Goal: Task Accomplishment & Management: Complete application form

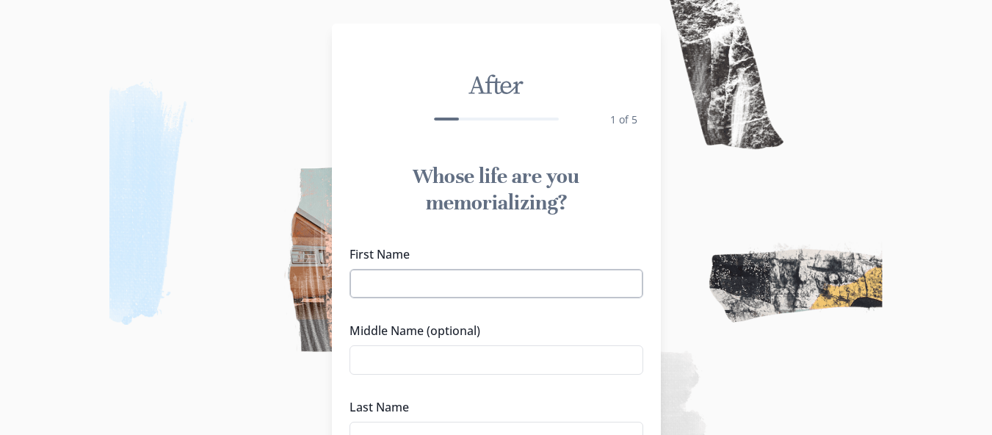
click at [529, 287] on input "First Name" at bounding box center [496, 283] width 294 height 29
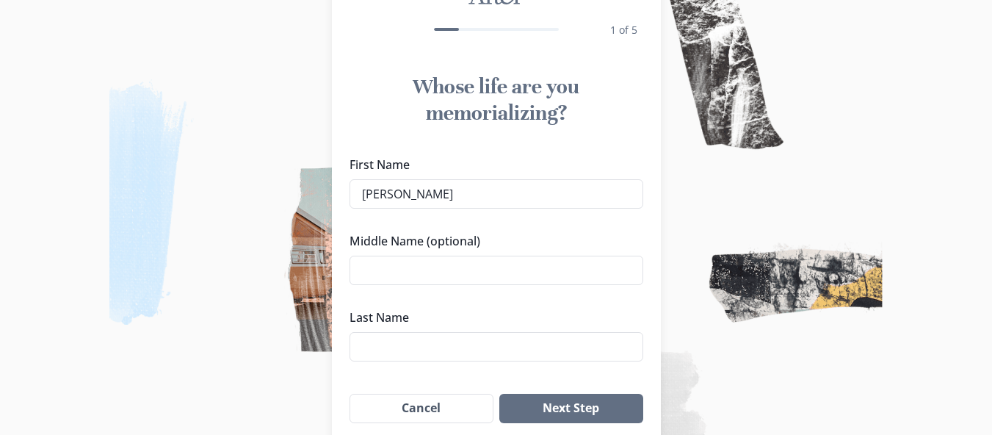
scroll to position [96, 0]
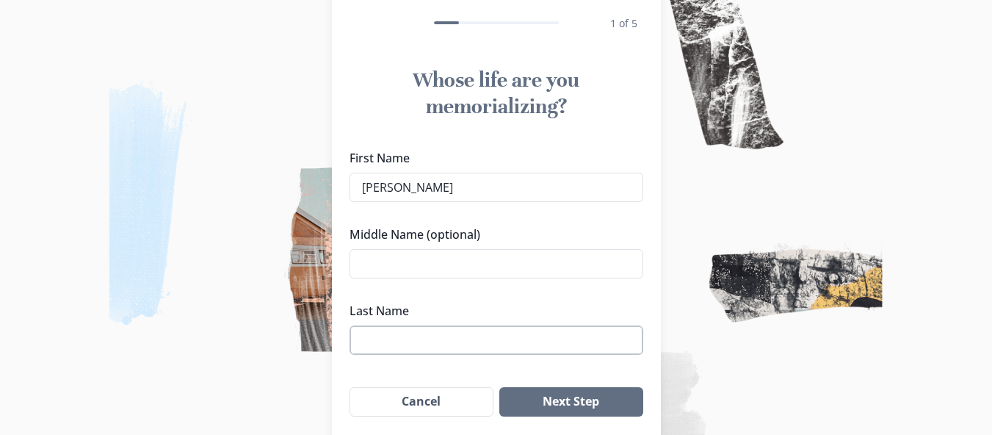
type input "[PERSON_NAME]"
click at [518, 336] on input "Last Name" at bounding box center [496, 339] width 294 height 29
type input "Kollapury"
click at [593, 394] on button "Next Step" at bounding box center [570, 401] width 143 height 29
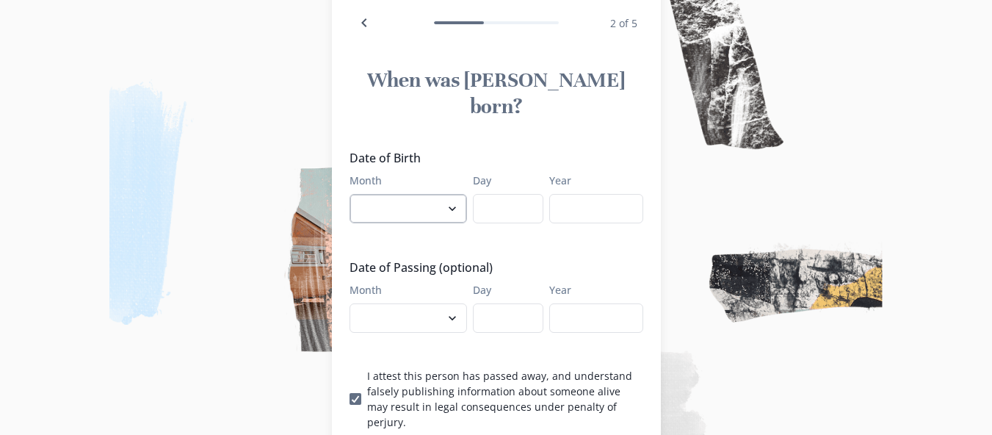
click at [458, 194] on select "January February March April May June July August September October November De…" at bounding box center [407, 208] width 117 height 29
select select "7"
click at [355, 194] on select "January February March April May June July August September October November De…" at bounding box center [407, 208] width 117 height 29
click at [508, 194] on input "Day" at bounding box center [508, 208] width 70 height 29
type input "28"
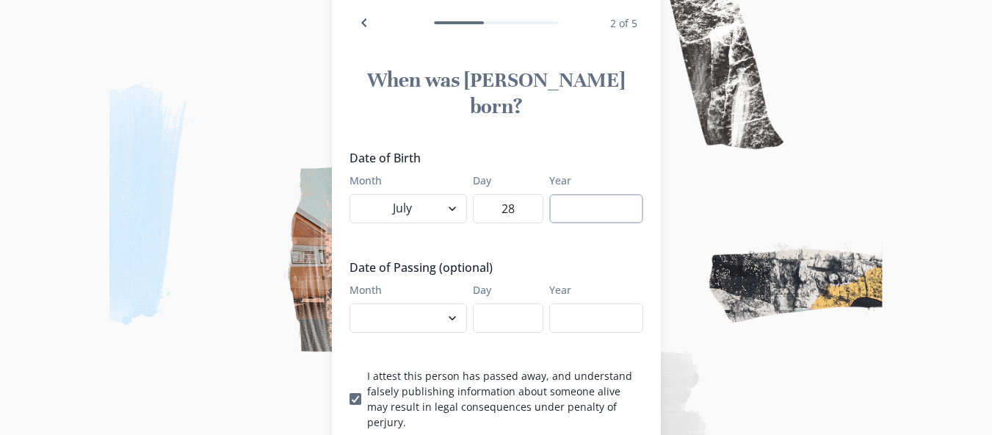
click at [573, 194] on input "Year" at bounding box center [596, 208] width 94 height 29
type input "1958"
click at [457, 303] on select "January February March April May June July August September October November De…" at bounding box center [407, 317] width 117 height 29
select select "9"
click at [355, 303] on select "January February March April May June July August September October November De…" at bounding box center [407, 317] width 117 height 29
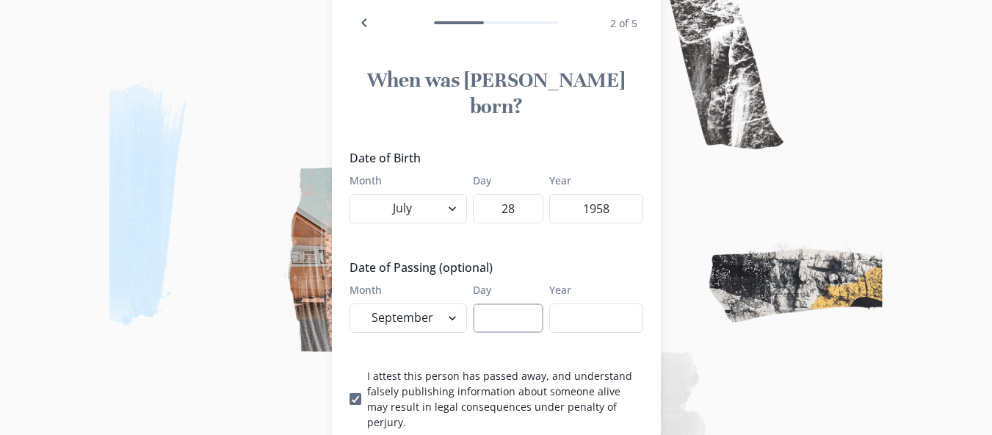
click at [518, 303] on input "Day" at bounding box center [508, 317] width 70 height 29
type input "17"
click at [590, 303] on input "Year" at bounding box center [596, 317] width 94 height 29
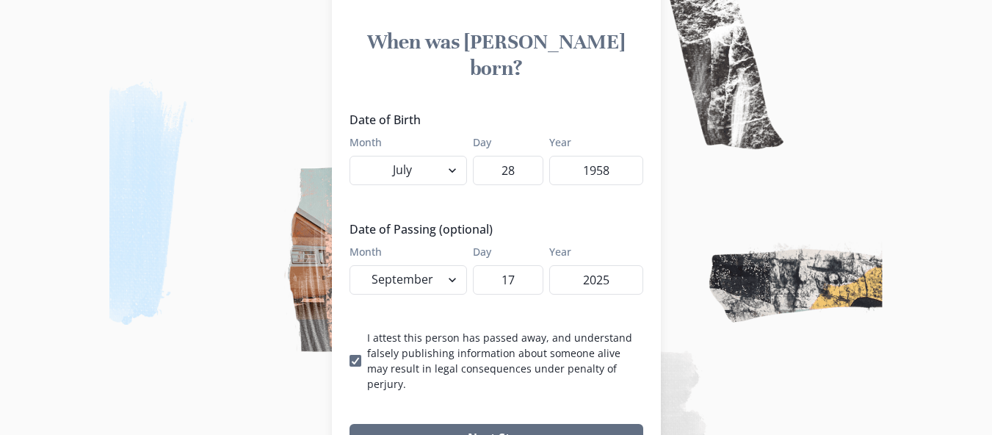
scroll to position [145, 0]
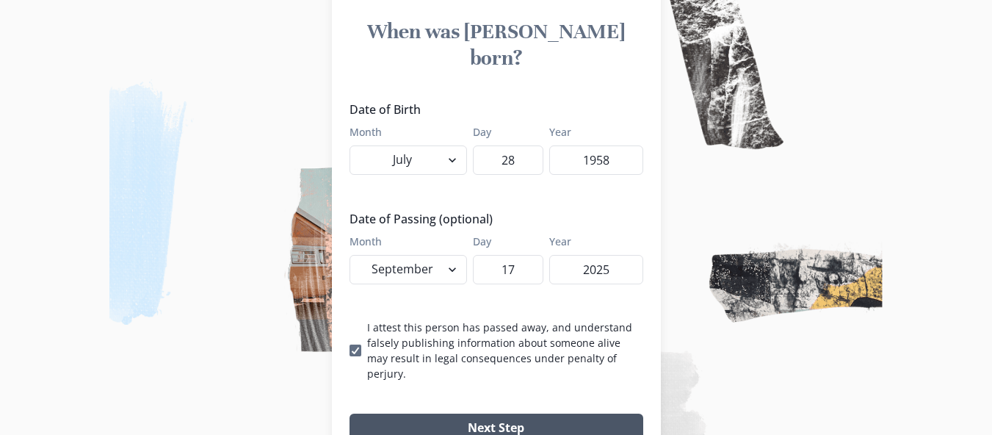
type input "2025"
click at [607, 413] on button "Next Step" at bounding box center [496, 427] width 294 height 29
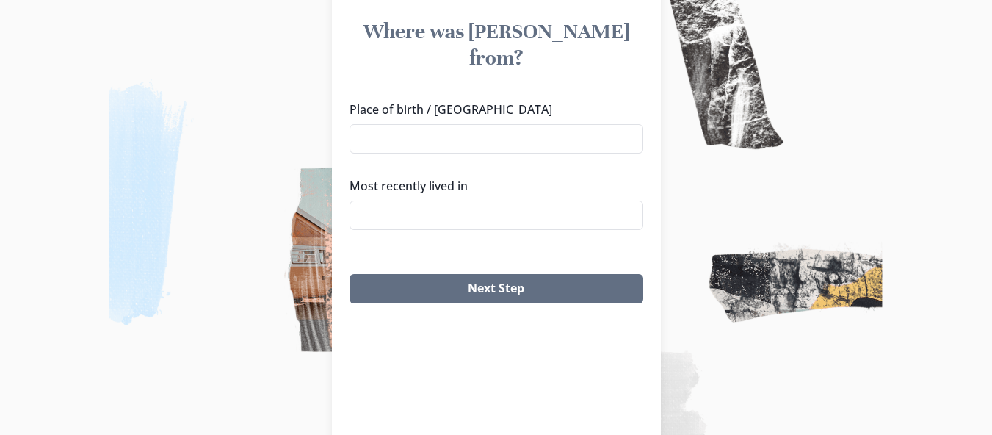
click at [486, 101] on div "Place of birth / [GEOGRAPHIC_DATA]" at bounding box center [496, 127] width 294 height 53
click at [485, 124] on input "Place of birth / [GEOGRAPHIC_DATA]" at bounding box center [496, 138] width 294 height 29
type input "[GEOGRAPHIC_DATA]"
click at [430, 200] on input "Most recently lived in" at bounding box center [496, 214] width 294 height 29
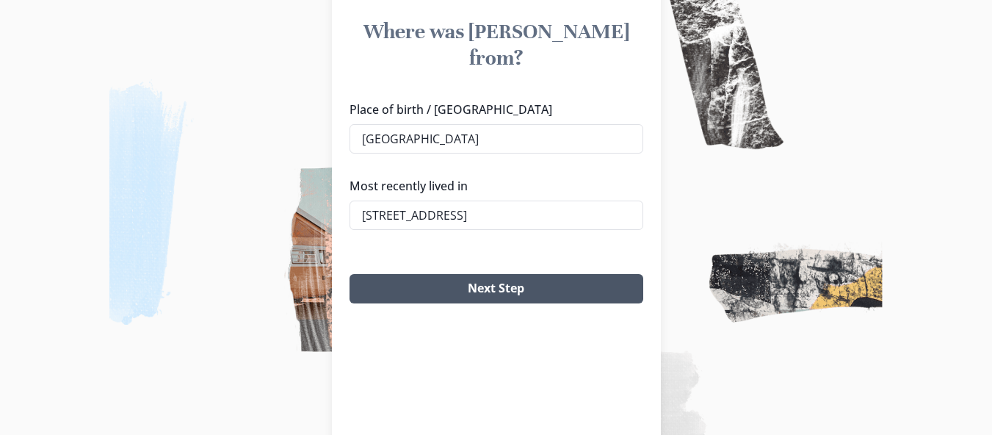
type input "[STREET_ADDRESS]"
click at [452, 274] on button "Next Step" at bounding box center [496, 288] width 294 height 29
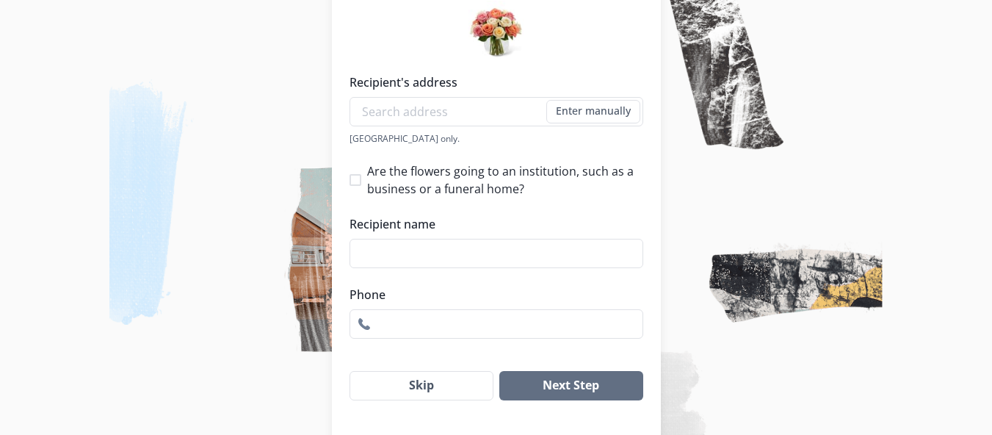
scroll to position [244, 0]
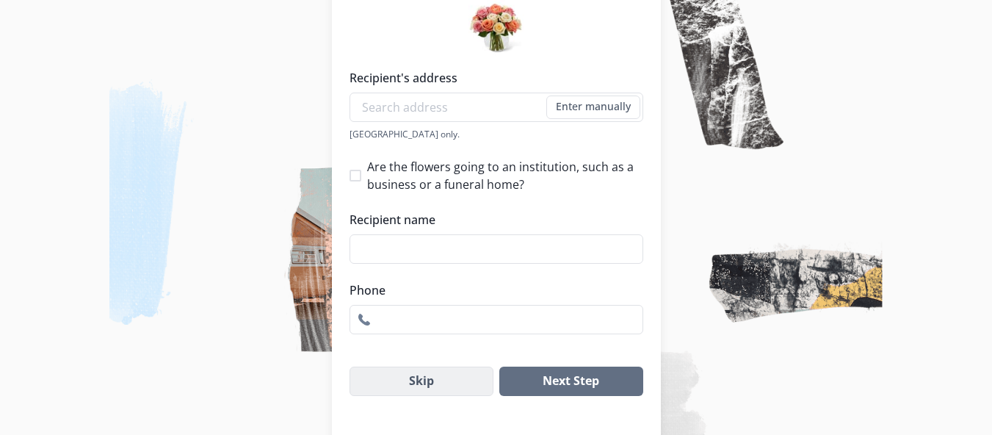
click at [444, 380] on button "Skip" at bounding box center [421, 380] width 145 height 29
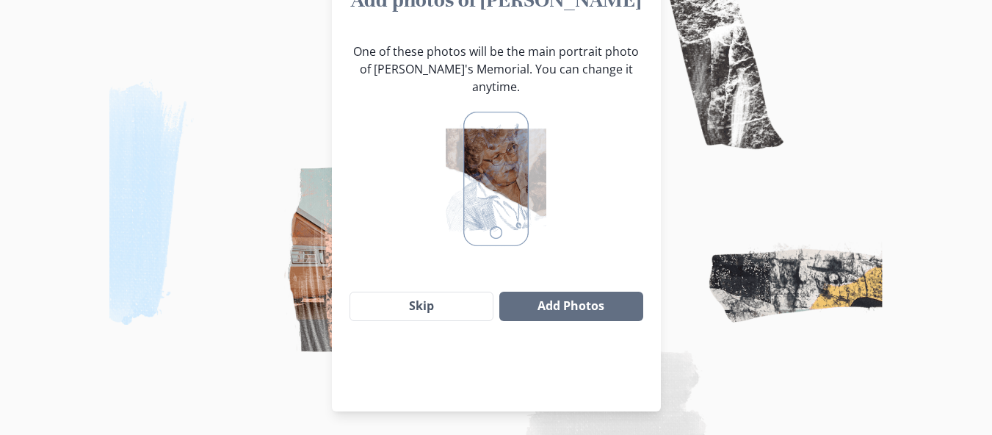
scroll to position [176, 0]
click at [435, 291] on button "Skip" at bounding box center [421, 305] width 145 height 29
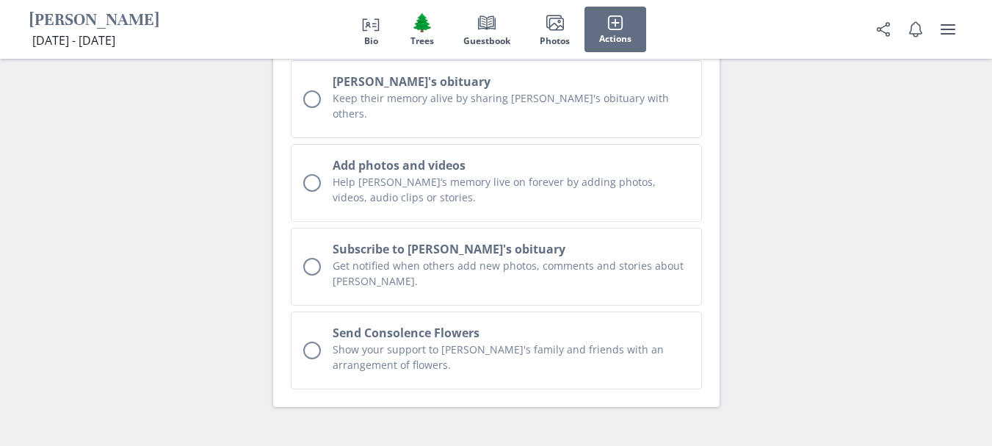
scroll to position [4085, 0]
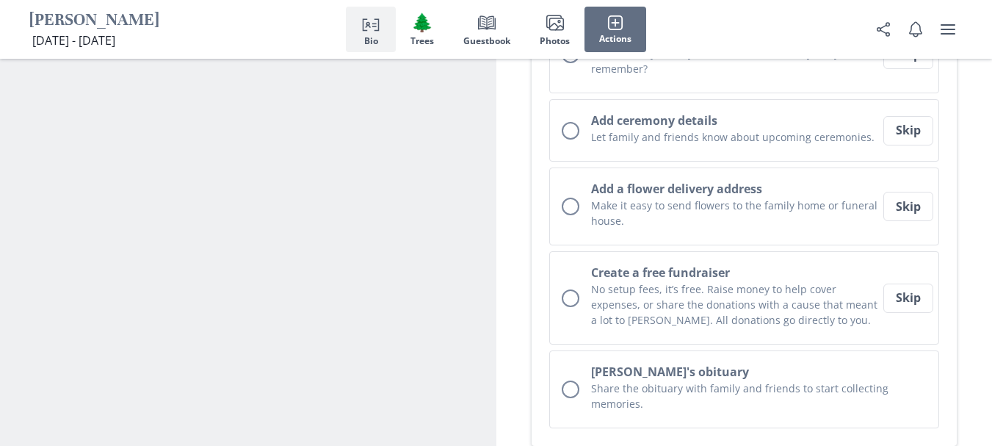
scroll to position [0, 0]
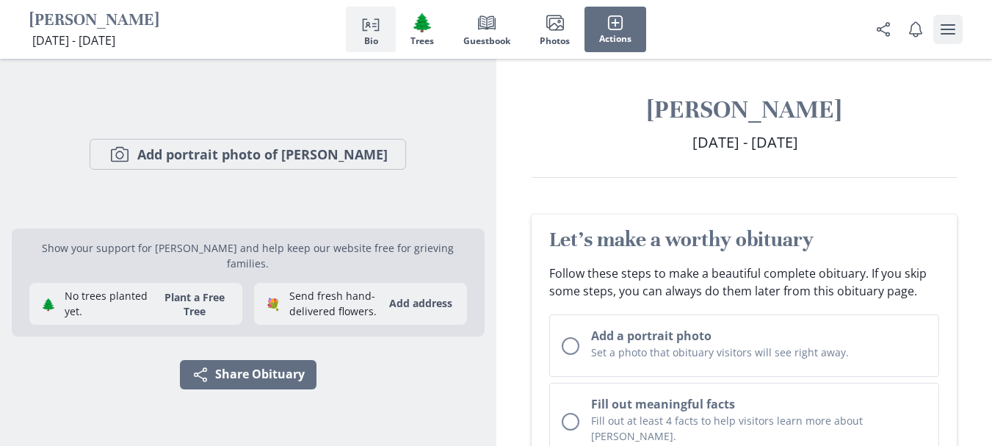
click at [951, 35] on icon "user menu" at bounding box center [947, 29] width 15 height 10
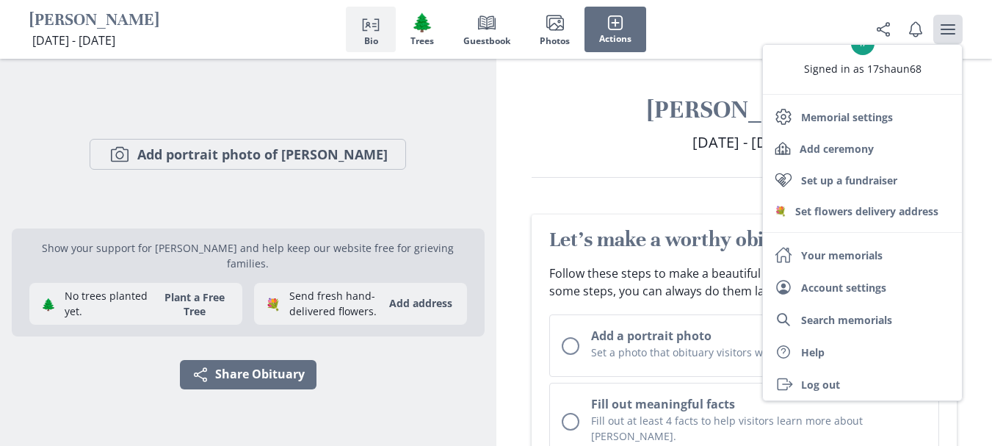
scroll to position [37, 0]
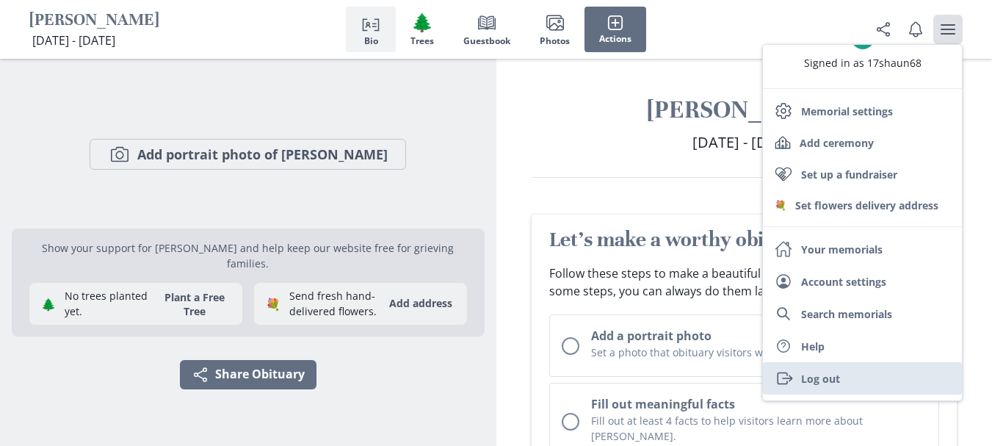
click at [900, 379] on link "Exit Log out" at bounding box center [862, 378] width 199 height 32
